Goal: Entertainment & Leisure: Consume media (video, audio)

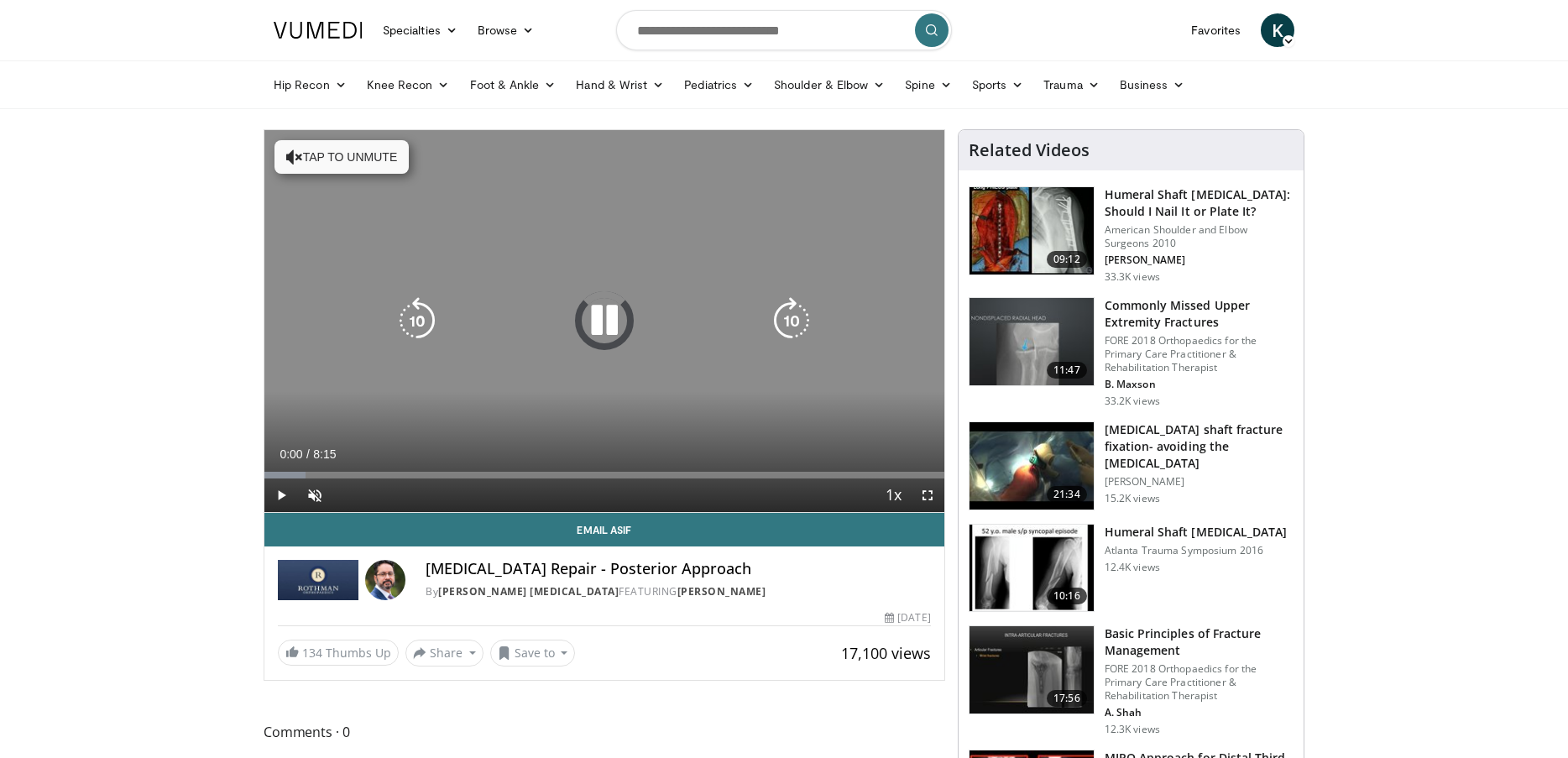
click at [325, 158] on button "Tap to unmute" at bounding box center [341, 157] width 135 height 34
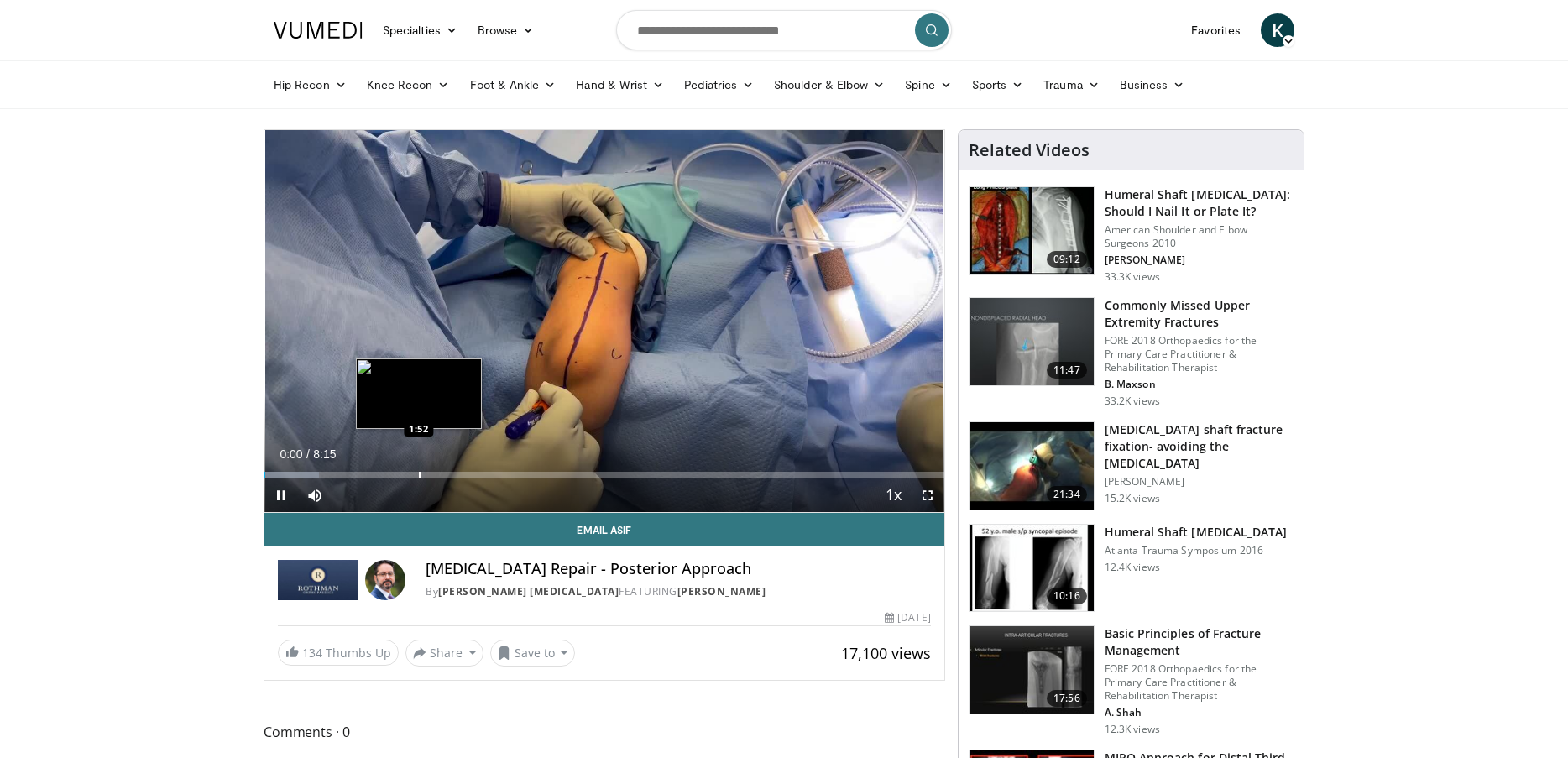
click at [420, 472] on div "Progress Bar" at bounding box center [419, 475] width 2 height 7
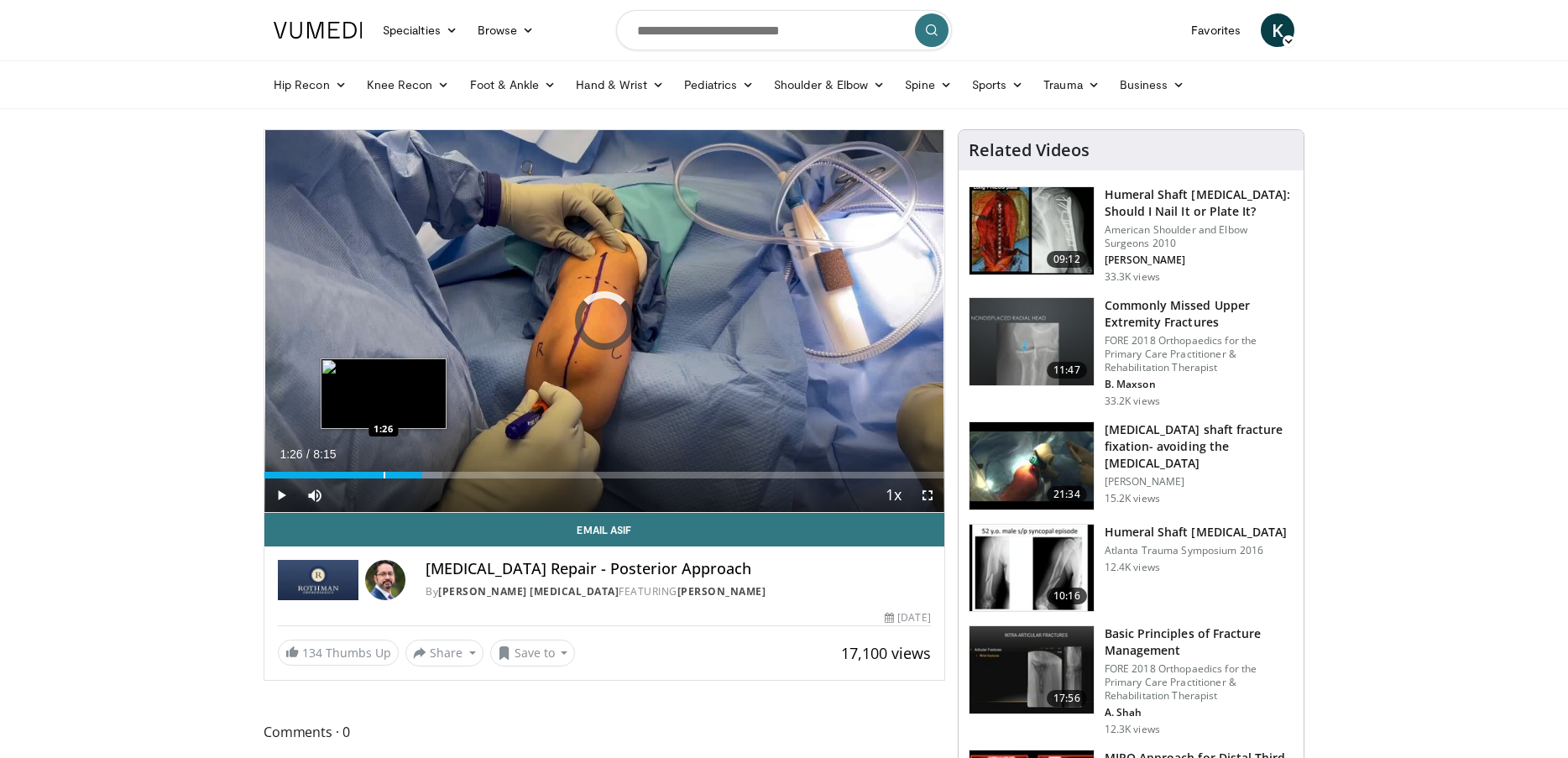
click at [383, 475] on div "1:55" at bounding box center [343, 475] width 158 height 7
click at [409, 475] on div "Progress Bar" at bounding box center [409, 475] width 69 height 7
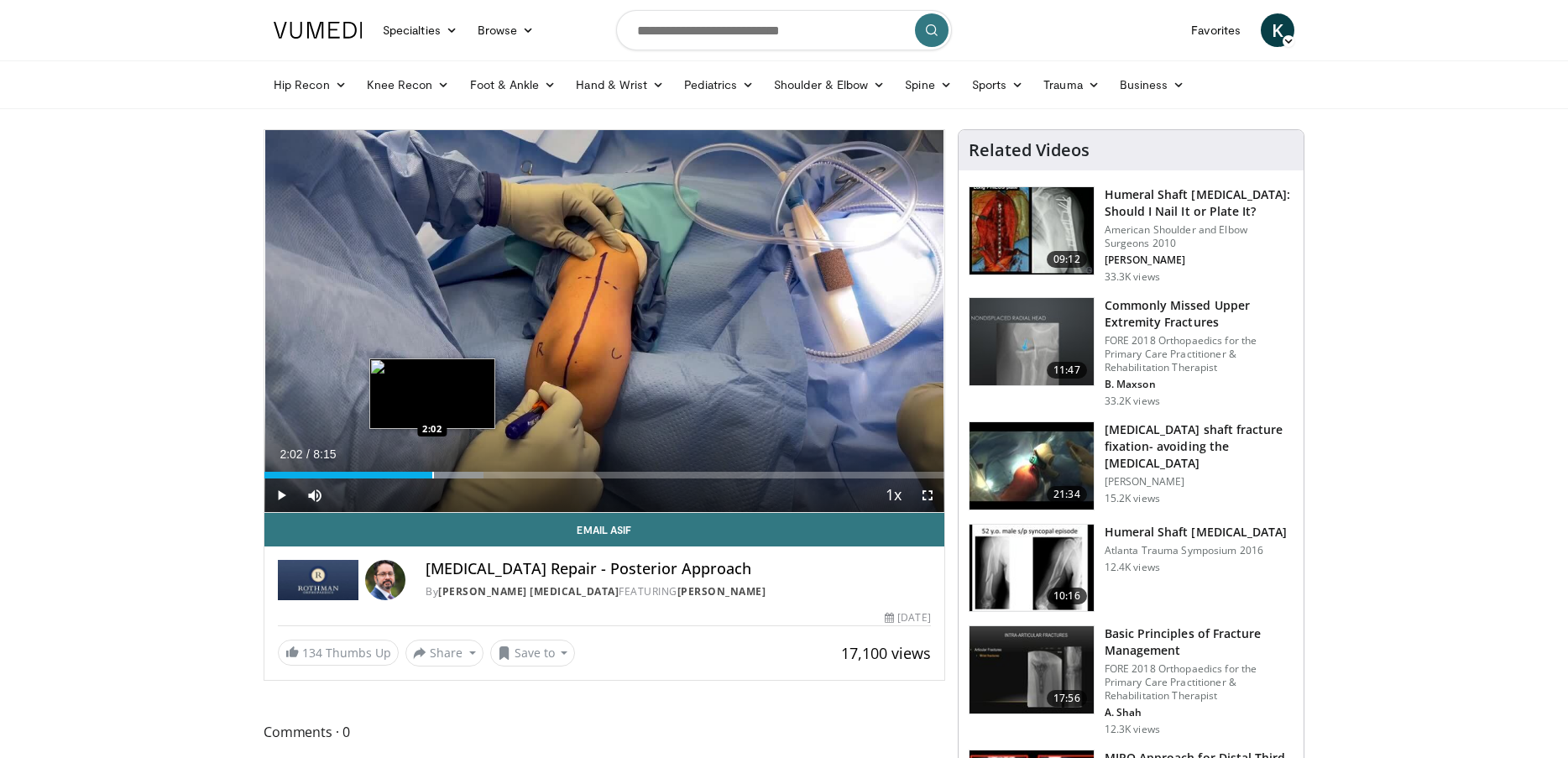
click at [432, 475] on div "Progress Bar" at bounding box center [433, 475] width 2 height 7
click at [483, 477] on div "Progress Bar" at bounding box center [451, 475] width 119 height 7
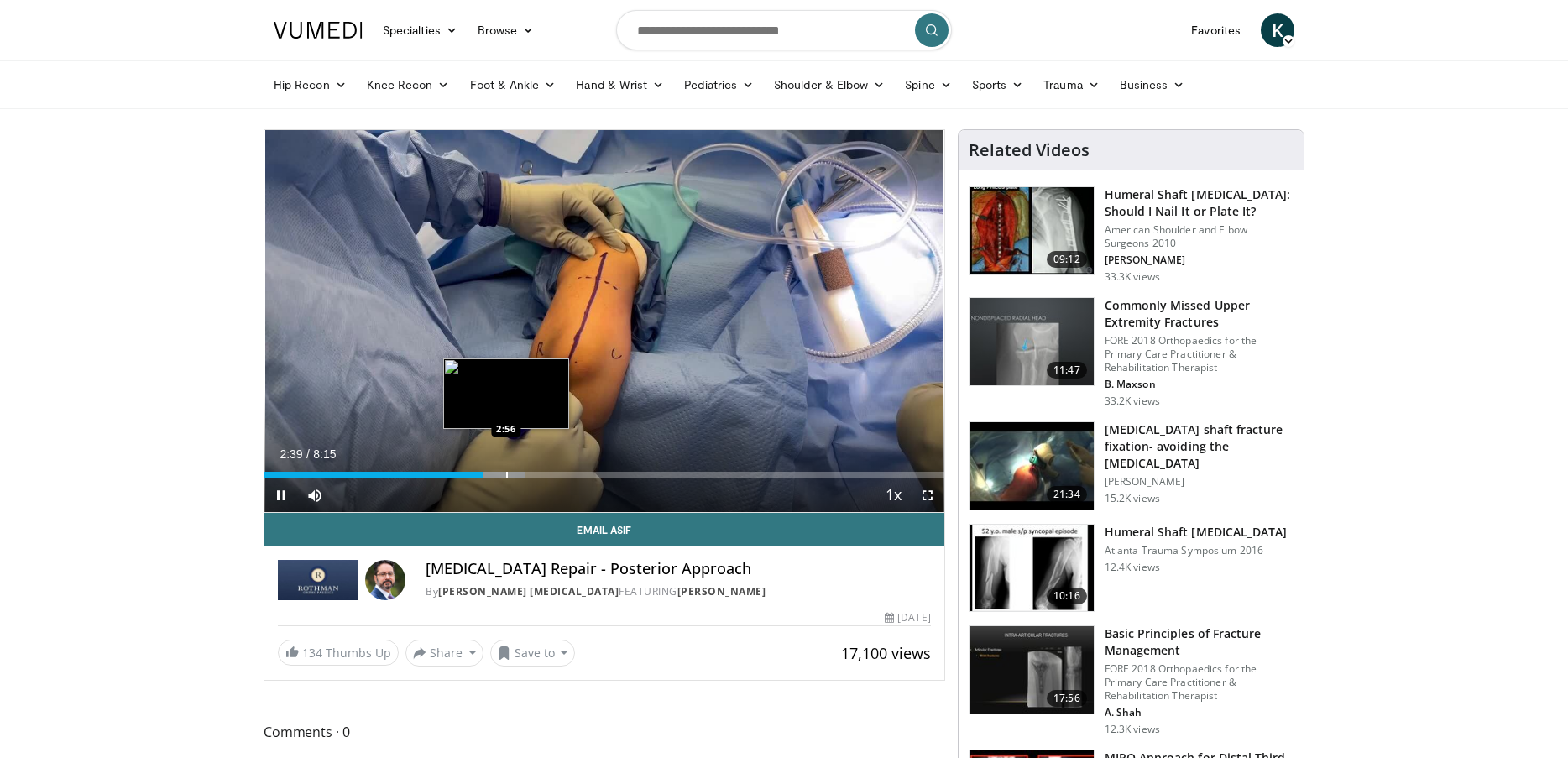
click at [507, 477] on div "Progress Bar" at bounding box center [507, 475] width 2 height 7
click at [536, 473] on div "Progress Bar" at bounding box center [536, 475] width 2 height 7
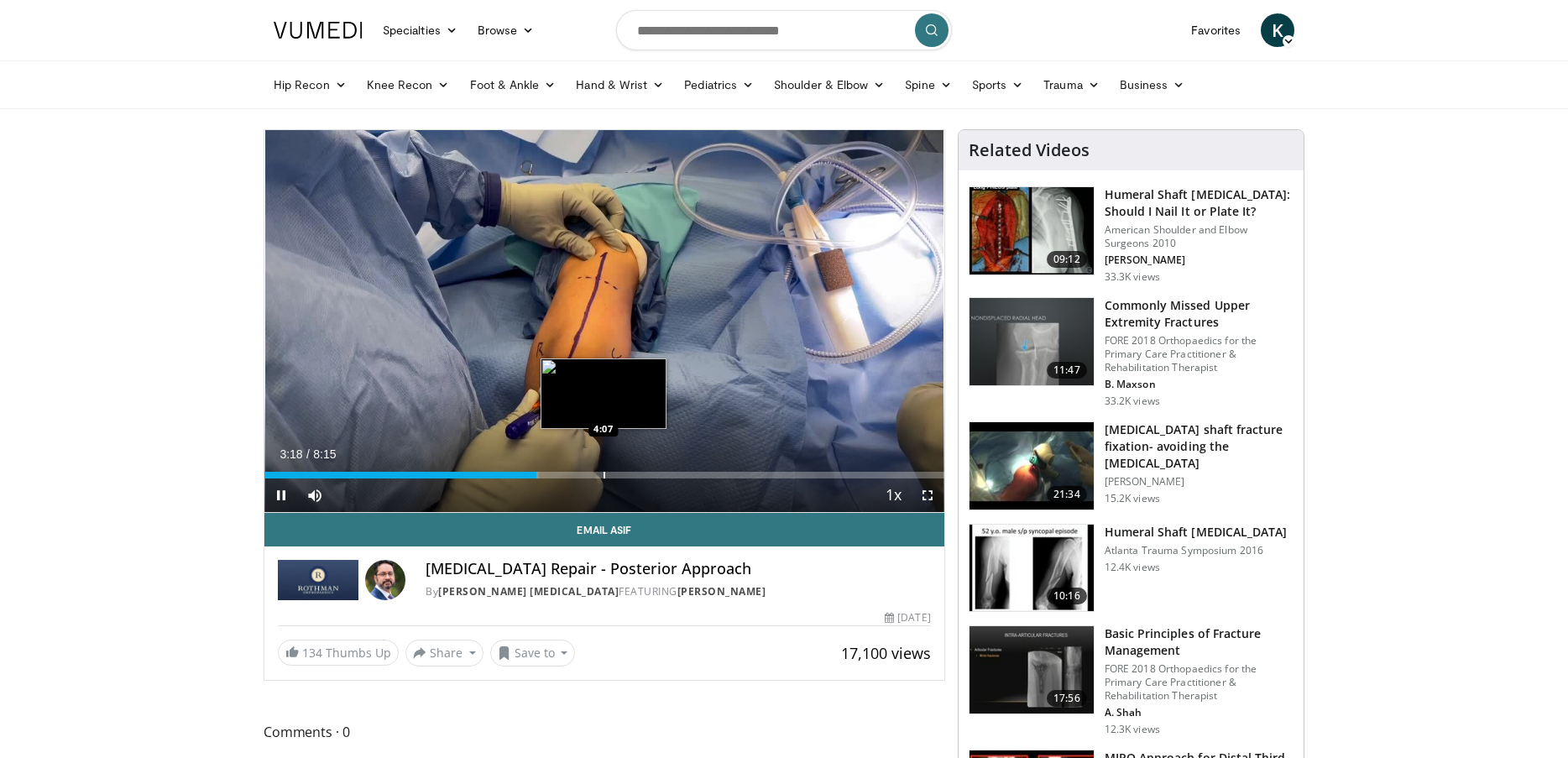
click at [603, 476] on div "Progress Bar" at bounding box center [604, 475] width 2 height 7
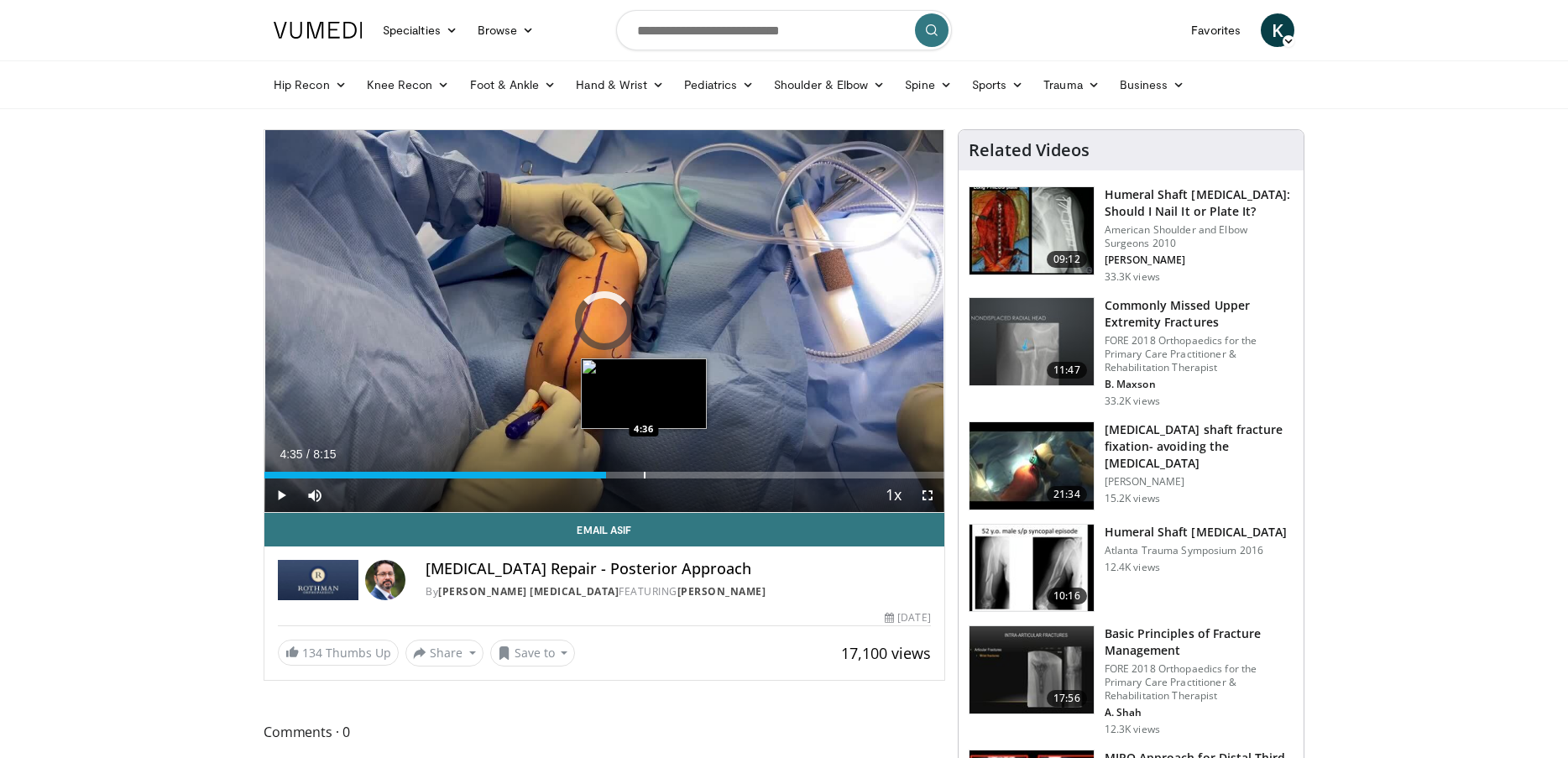
click at [643, 475] on div "Loaded : 0.00% 4:35 4:36" at bounding box center [603, 475] width 680 height 7
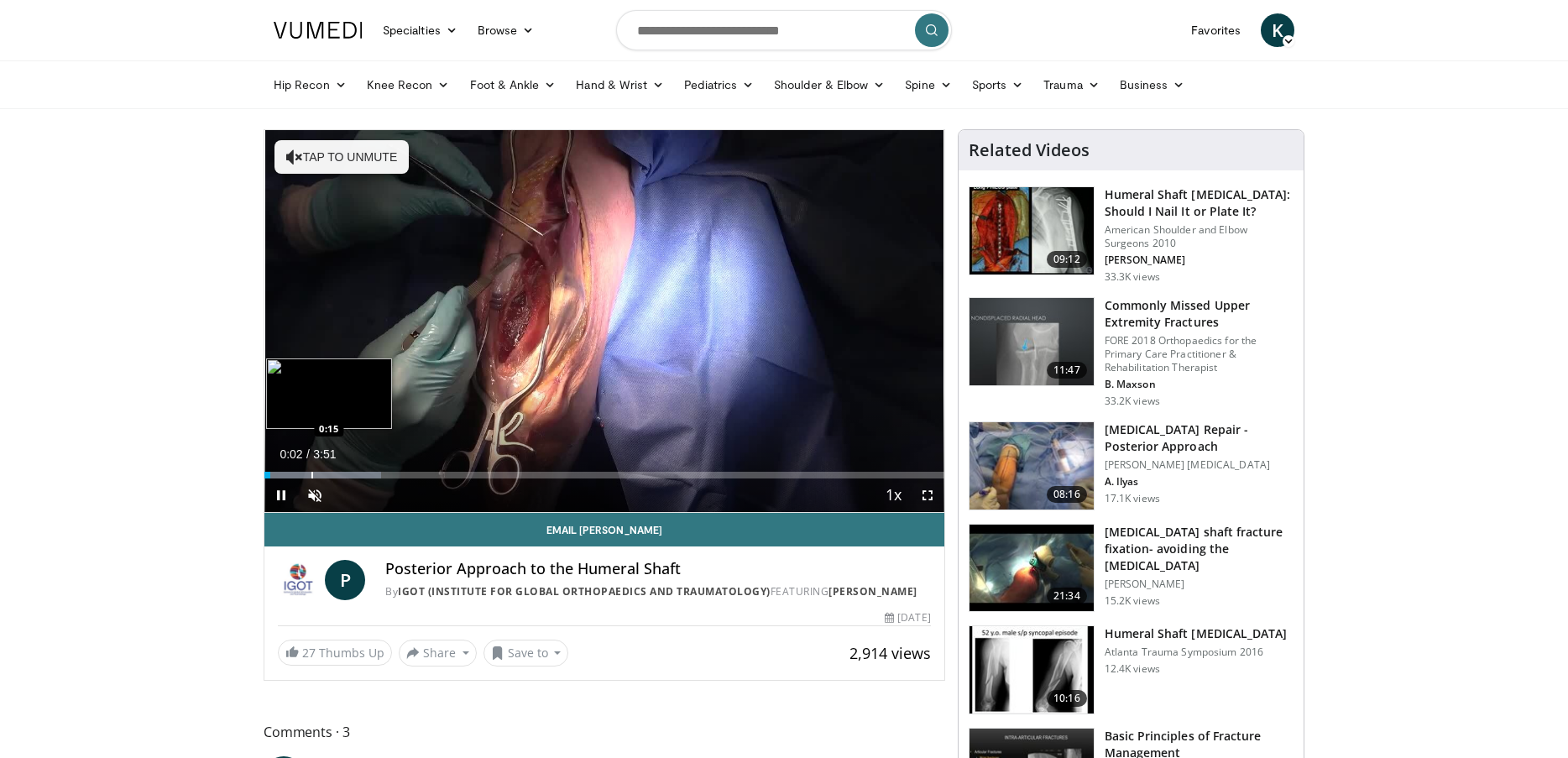
click at [312, 475] on div "Progress Bar" at bounding box center [313, 475] width 2 height 7
click at [337, 475] on div "Progress Bar" at bounding box center [336, 475] width 2 height 7
click at [354, 476] on div "Progress Bar" at bounding box center [355, 475] width 2 height 7
click at [324, 493] on span "Video Player" at bounding box center [315, 496] width 34 height 34
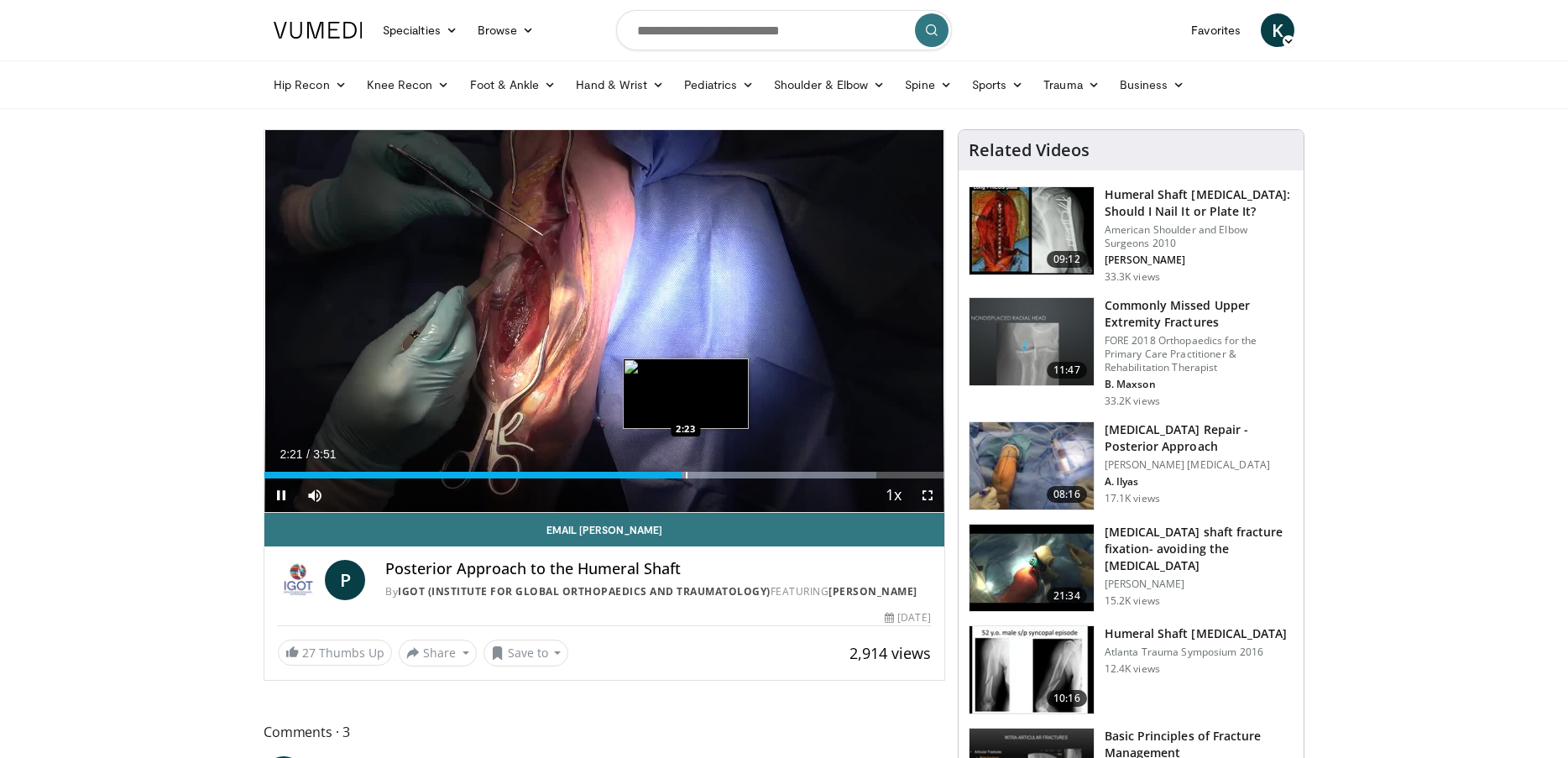
click at [686, 473] on div "10 seconds Tap to unmute" at bounding box center [603, 322] width 680 height 382
click at [696, 474] on div "Progress Bar" at bounding box center [696, 475] width 2 height 7
drag, startPoint x: 278, startPoint y: 497, endPoint x: 299, endPoint y: 492, distance: 21.6
click at [279, 497] on span "Video Player" at bounding box center [281, 496] width 34 height 34
click at [722, 474] on div "Progress Bar" at bounding box center [723, 475] width 2 height 7
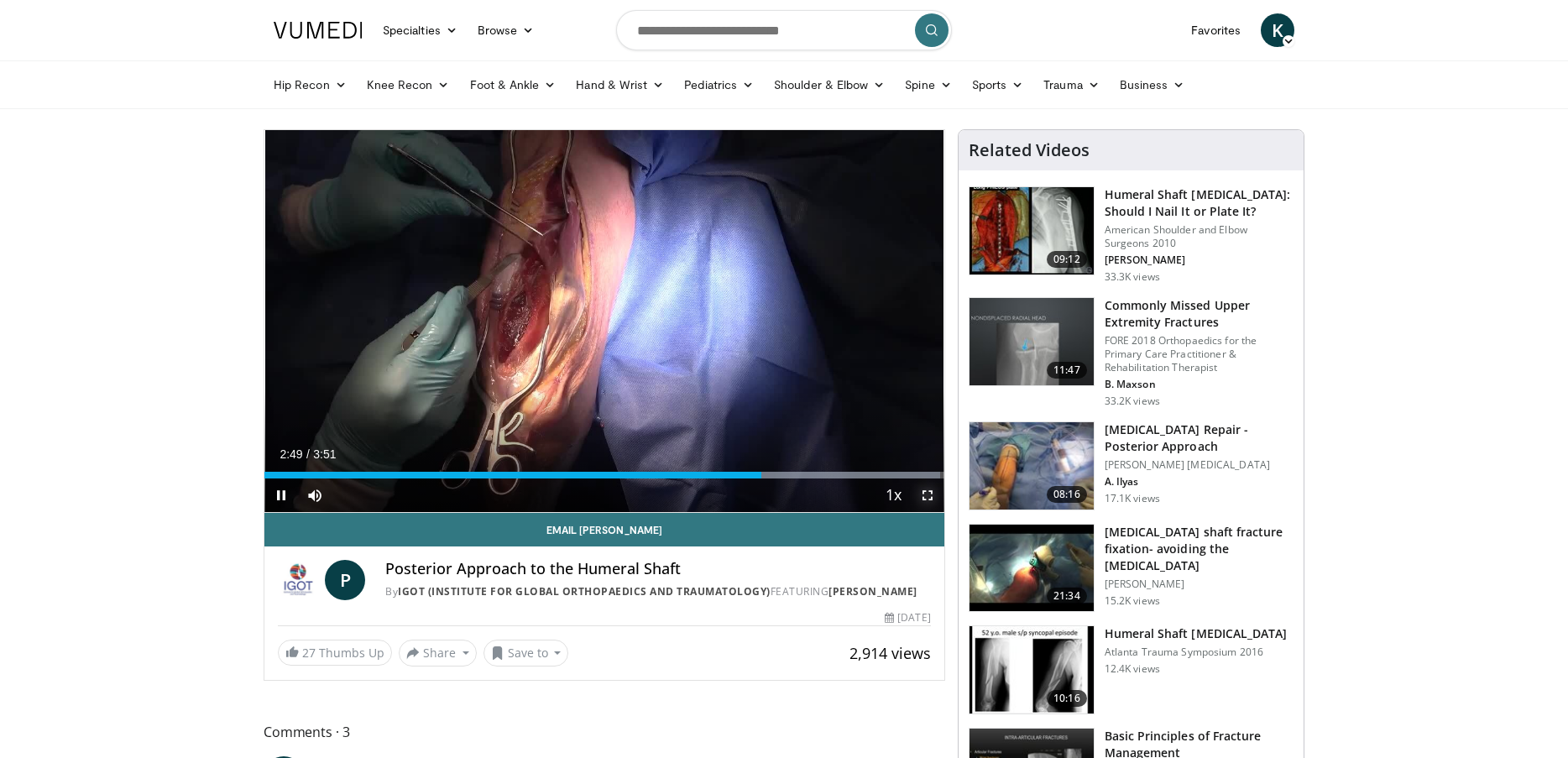
click at [930, 492] on span "Video Player" at bounding box center [928, 496] width 34 height 34
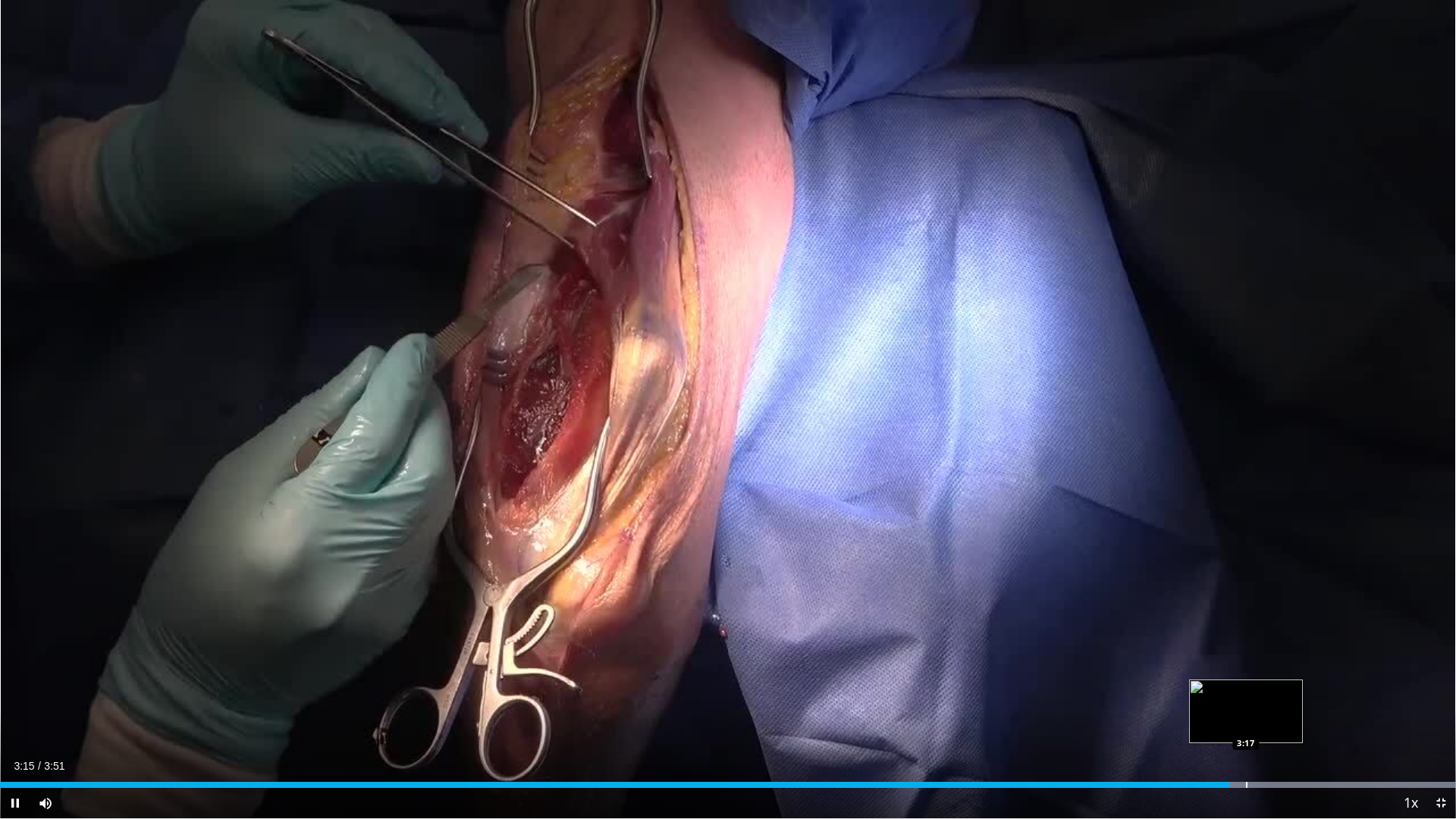
click at [1246, 684] on div "Progress Bar" at bounding box center [1247, 785] width 2 height 6
click at [1296, 684] on div "Progress Bar" at bounding box center [1263, 785] width 386 height 6
